Goal: Transaction & Acquisition: Purchase product/service

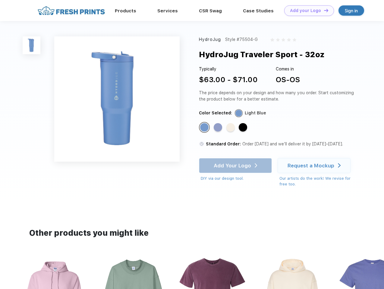
click at [307, 11] on link "Add your Logo Design Tool" at bounding box center [309, 10] width 50 height 11
click at [32, 45] on img at bounding box center [32, 45] width 18 height 18
click at [205, 128] on div "Standard Color" at bounding box center [204, 127] width 8 height 8
click at [218, 128] on div "Standard Color" at bounding box center [217, 127] width 8 height 8
click at [231, 128] on div "Standard Color" at bounding box center [230, 127] width 8 height 8
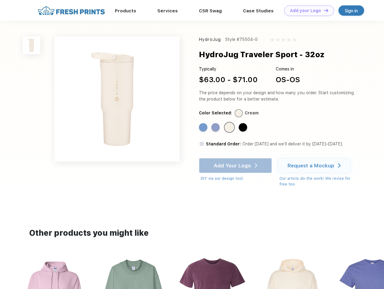
click at [243, 128] on div "Standard Color" at bounding box center [242, 127] width 8 height 8
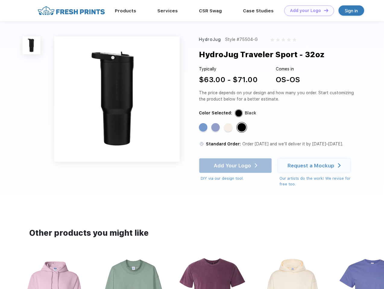
click at [236, 166] on div "Add Your Logo DIY via our design tool. Ah shoot! This product isn't up in our d…" at bounding box center [235, 169] width 73 height 23
click at [315, 166] on div "Request a Mockup" at bounding box center [310, 166] width 47 height 6
